Goal: Task Accomplishment & Management: Manage account settings

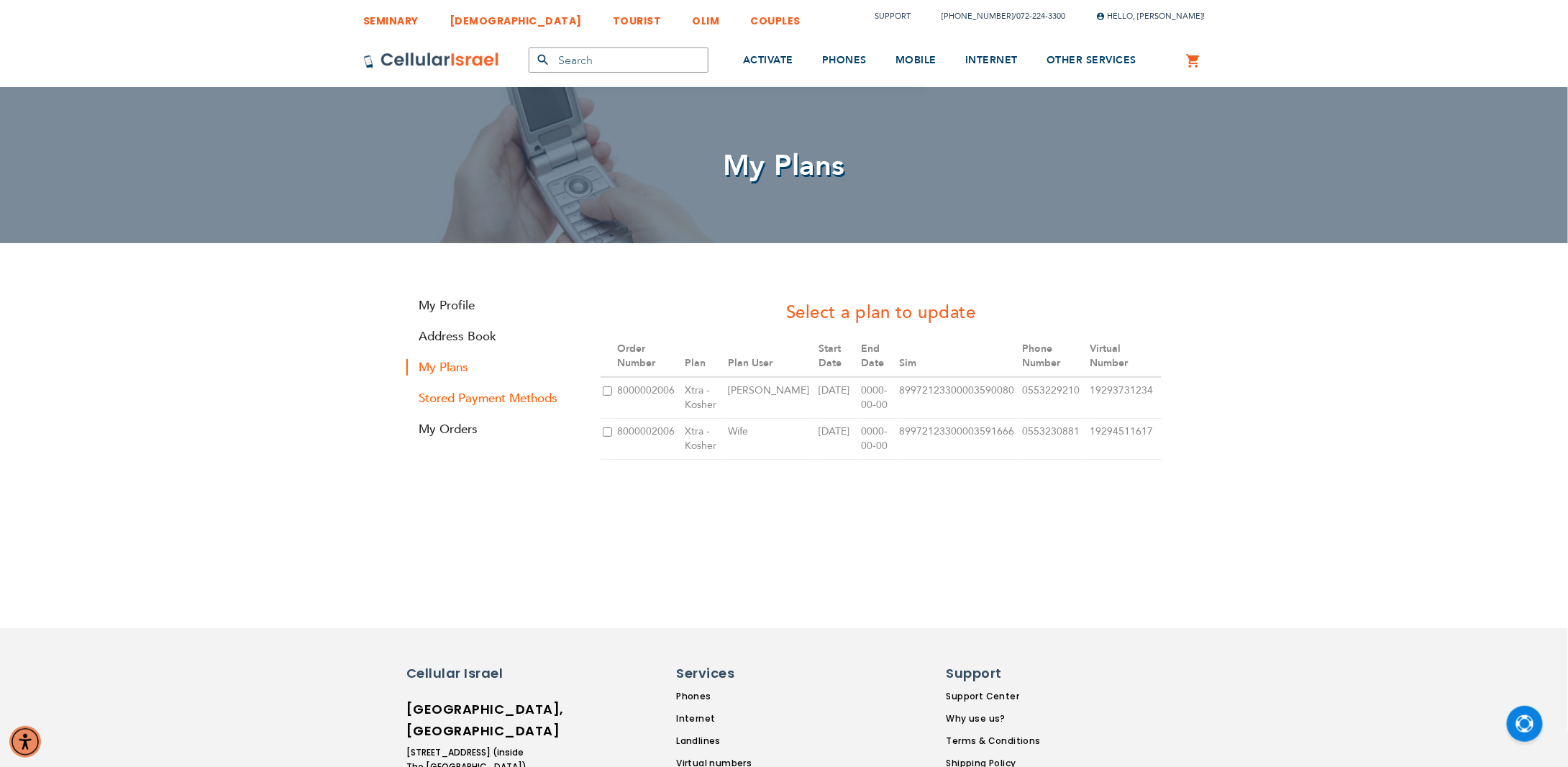
type input "[EMAIL_ADDRESS][DOMAIN_NAME]"
click at [470, 392] on link "Stored Payment Methods" at bounding box center [492, 398] width 172 height 17
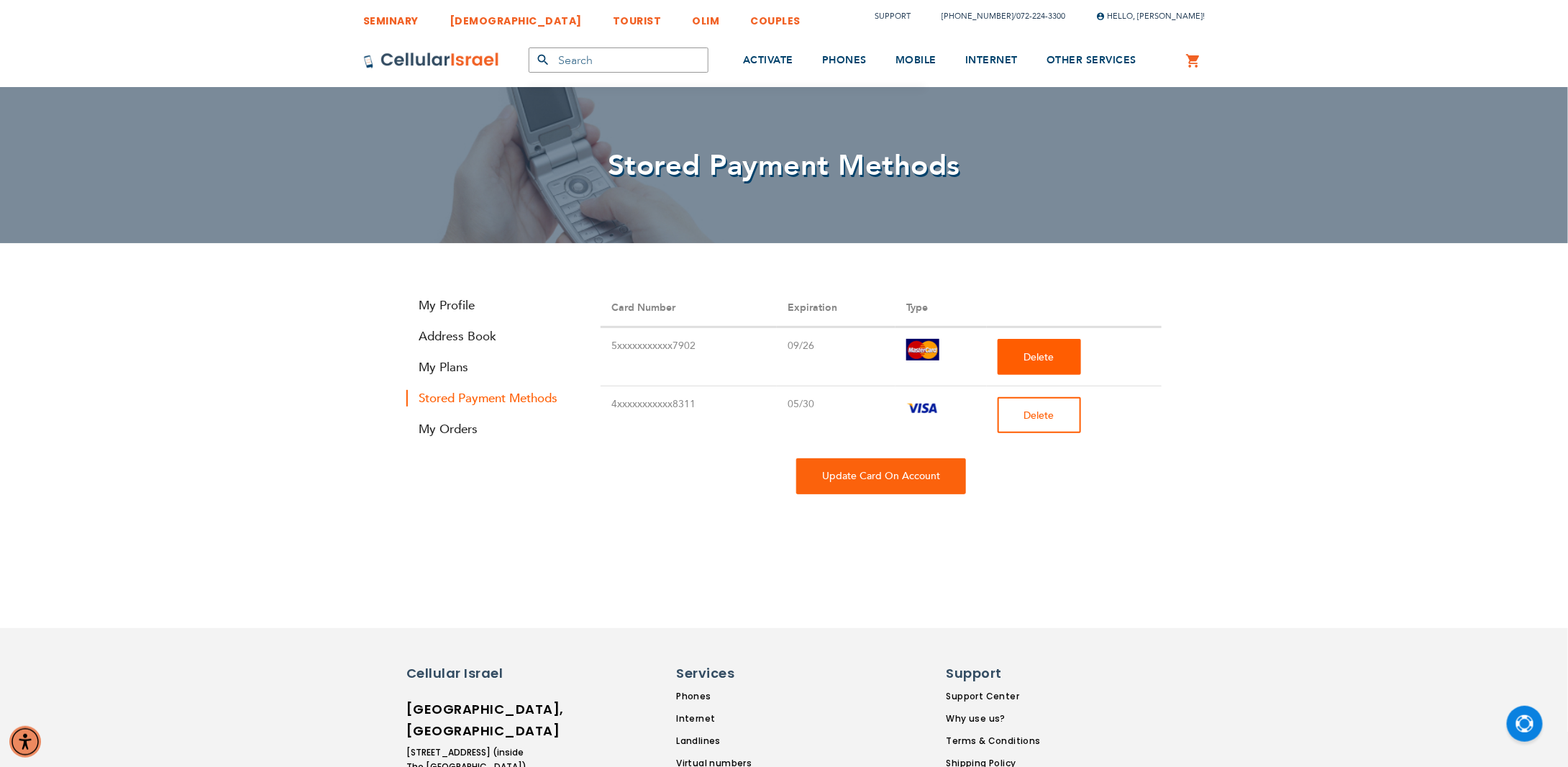
type input "[EMAIL_ADDRESS][DOMAIN_NAME]"
click at [1051, 416] on span "Delete" at bounding box center [1039, 415] width 30 height 14
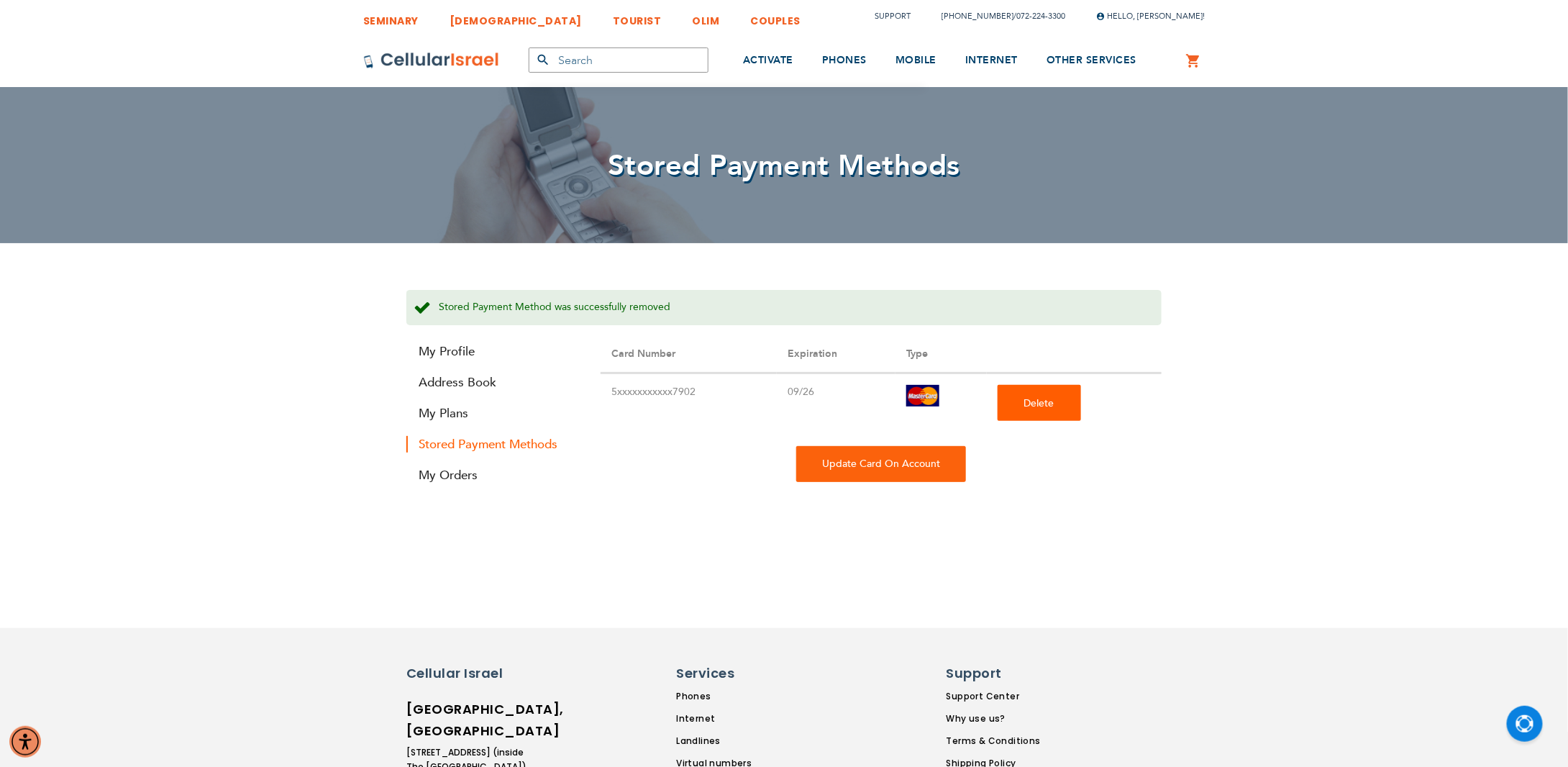
scroll to position [168, 0]
